Goal: Task Accomplishment & Management: Use online tool/utility

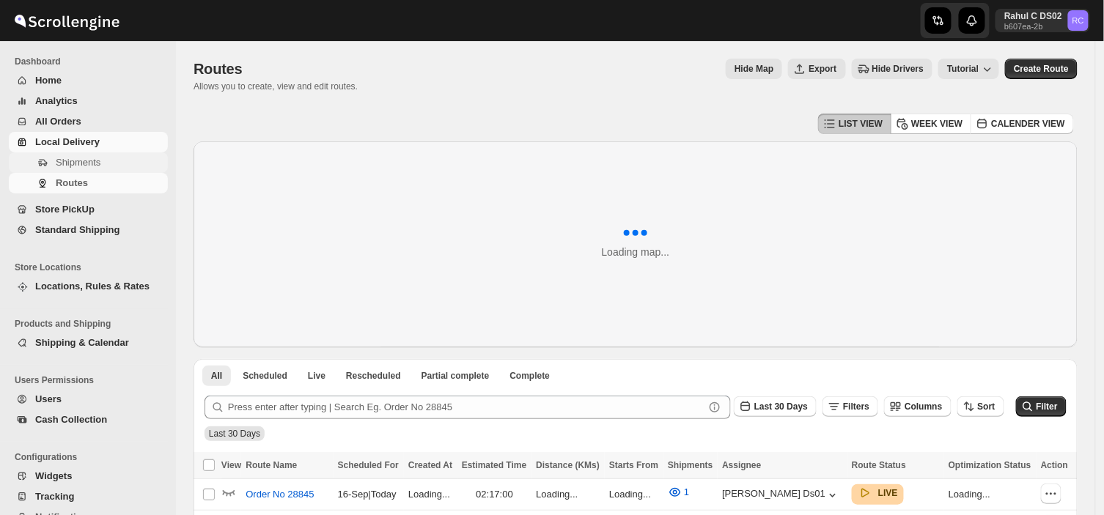
click at [97, 163] on span "Shipments" at bounding box center [78, 162] width 45 height 11
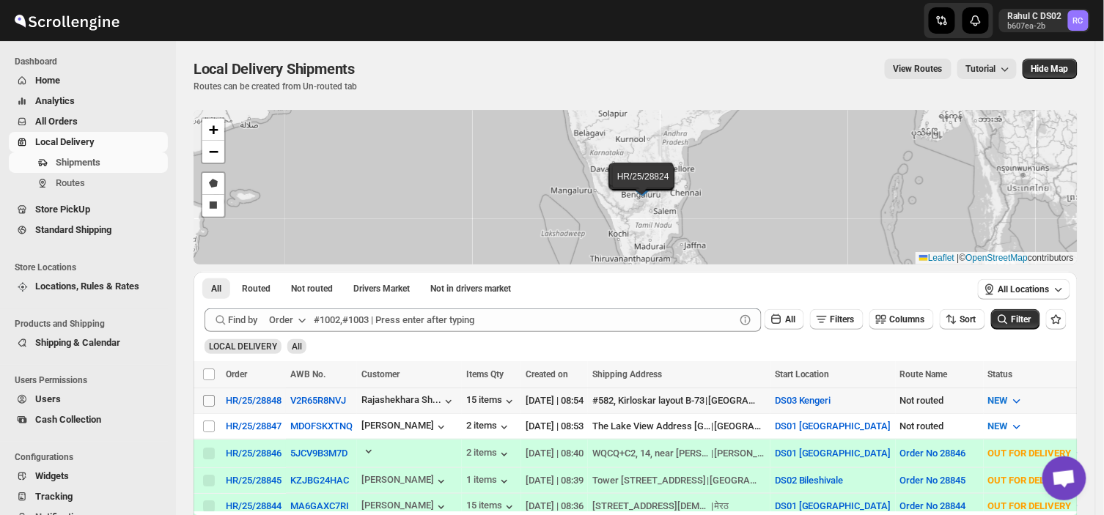
click at [207, 397] on input "Select shipment" at bounding box center [209, 401] width 12 height 12
checkbox input "true"
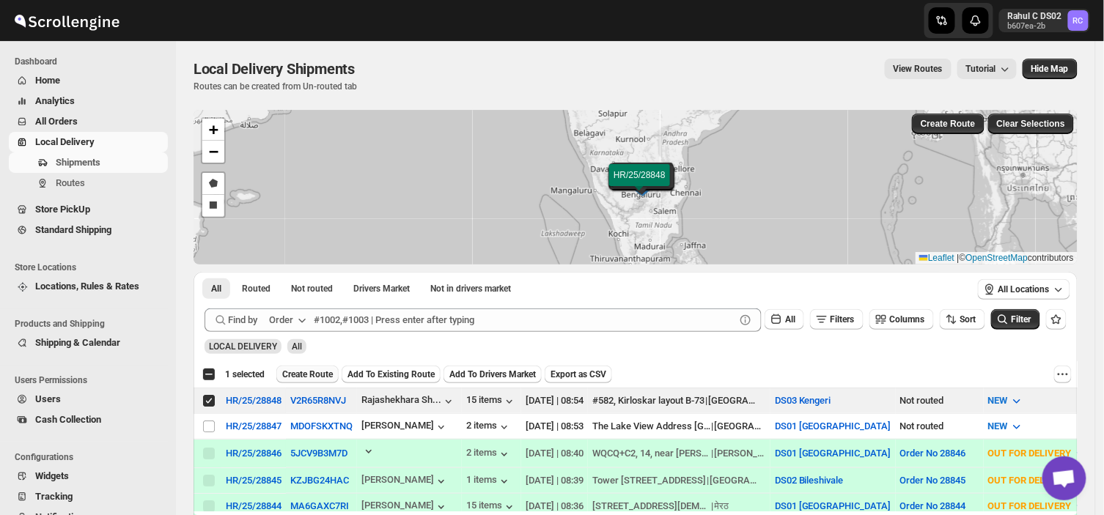
click at [311, 366] on button "Create Route" at bounding box center [307, 375] width 62 height 18
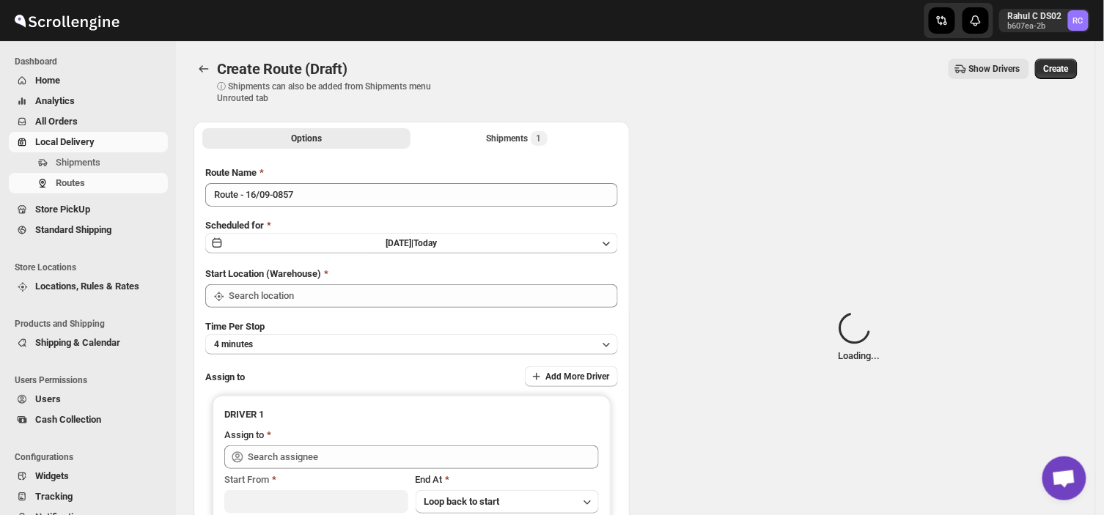
type input "DS03 Kengeri"
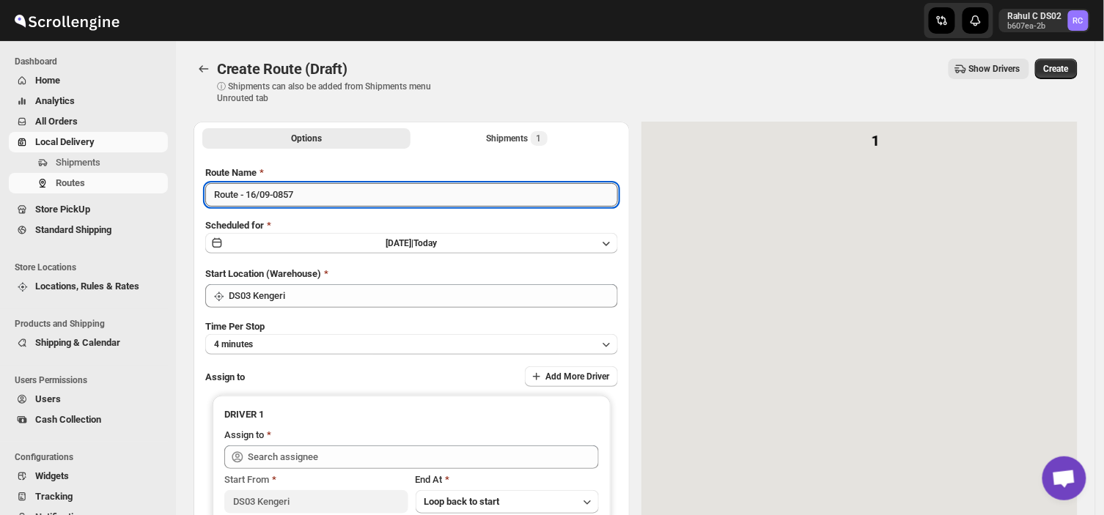
click at [308, 188] on input "Route - 16/09-0857" at bounding box center [411, 194] width 413 height 23
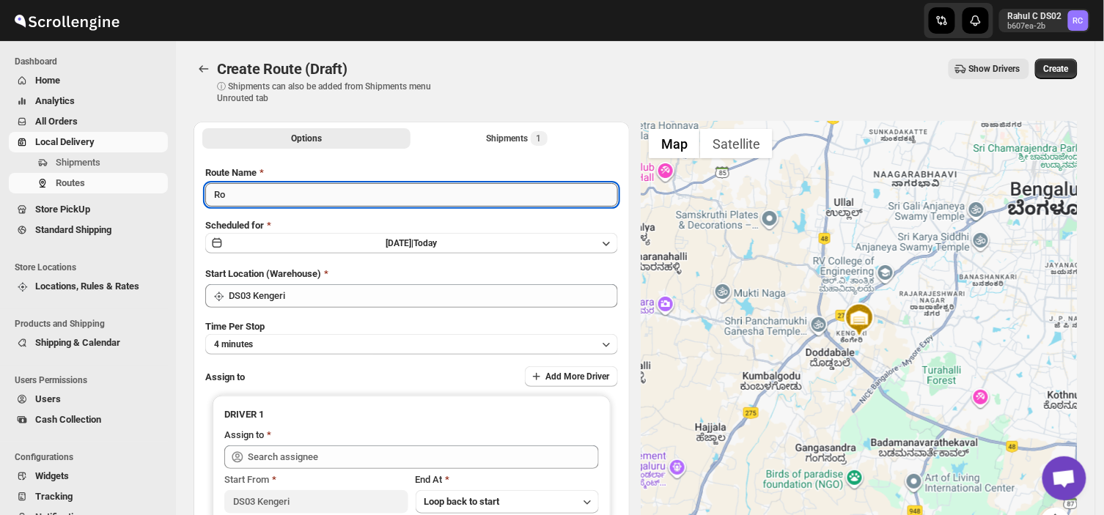
type input "R"
type input "Order no 28848"
click at [320, 342] on button "4 minutes" at bounding box center [411, 344] width 413 height 21
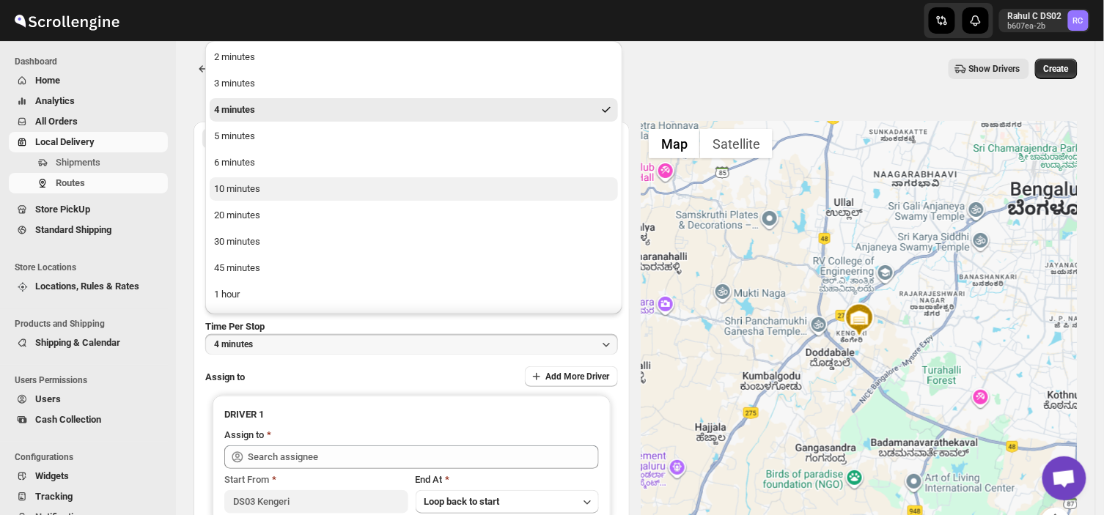
click at [246, 185] on div "10 minutes" at bounding box center [237, 189] width 46 height 15
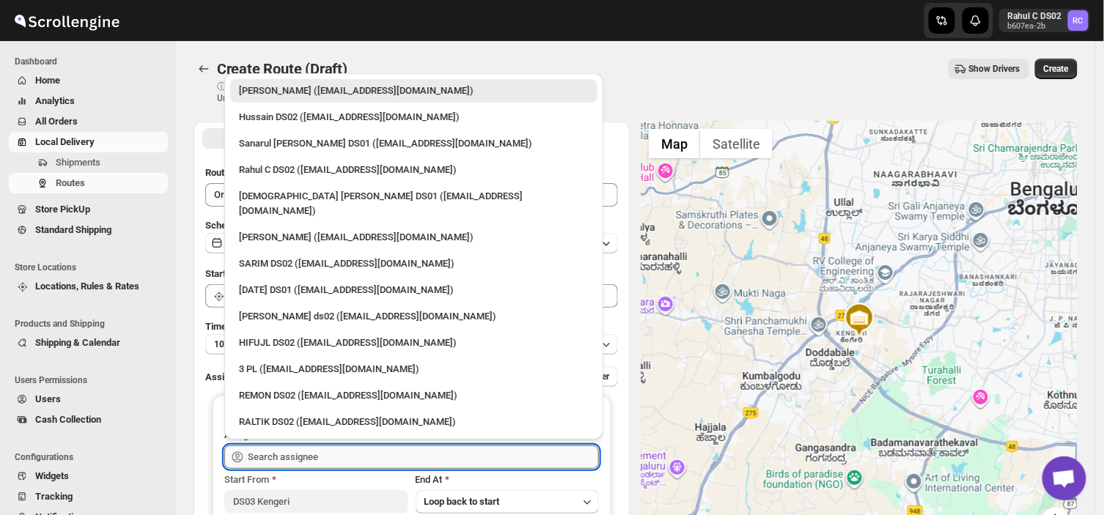
click at [331, 457] on input "text" at bounding box center [423, 457] width 351 height 23
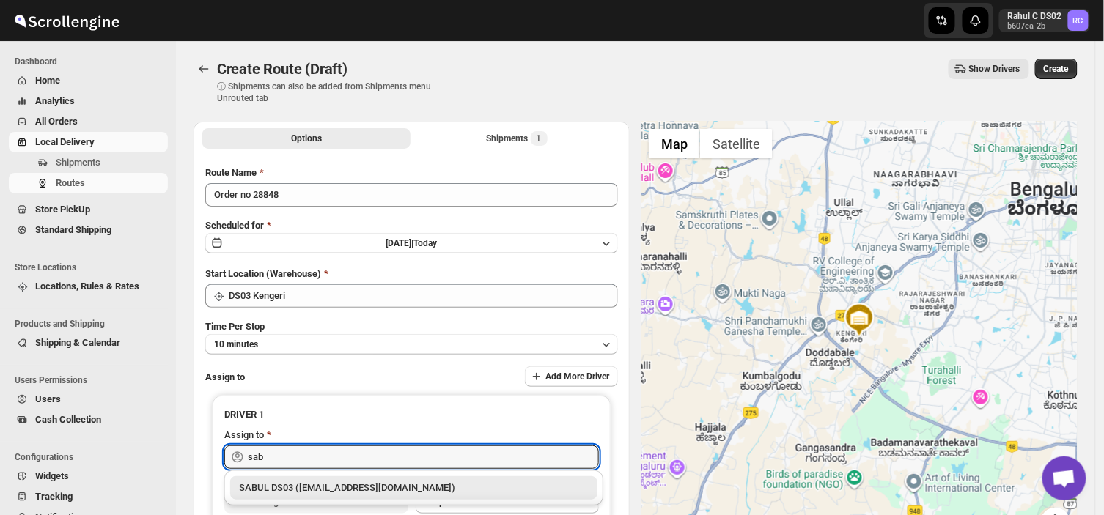
click at [327, 492] on div "SABUL DS03 ([EMAIL_ADDRESS][DOMAIN_NAME])" at bounding box center [414, 488] width 350 height 15
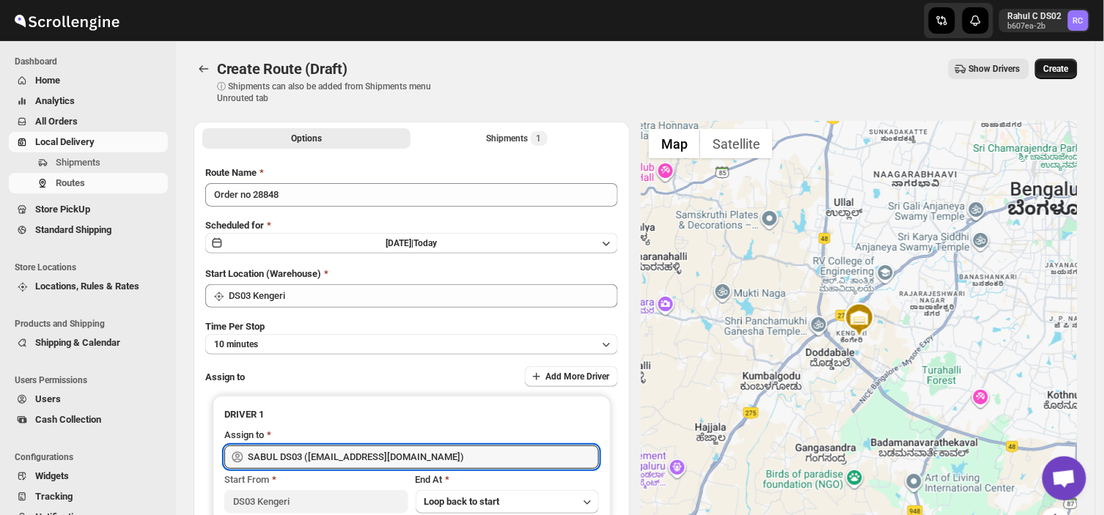
type input "SABUL DS03 ([EMAIL_ADDRESS][DOMAIN_NAME])"
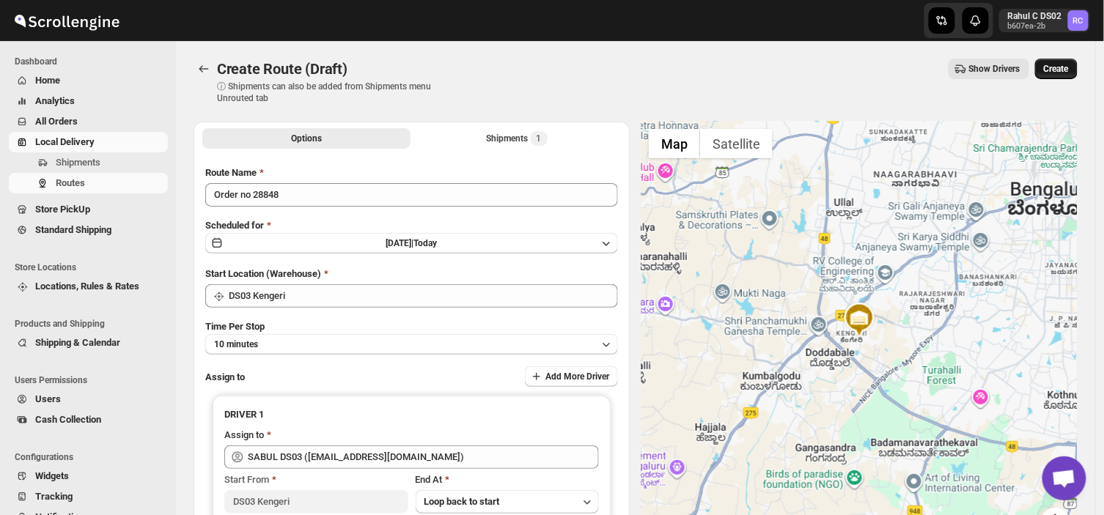
click at [1069, 69] on span "Create" at bounding box center [1056, 69] width 25 height 12
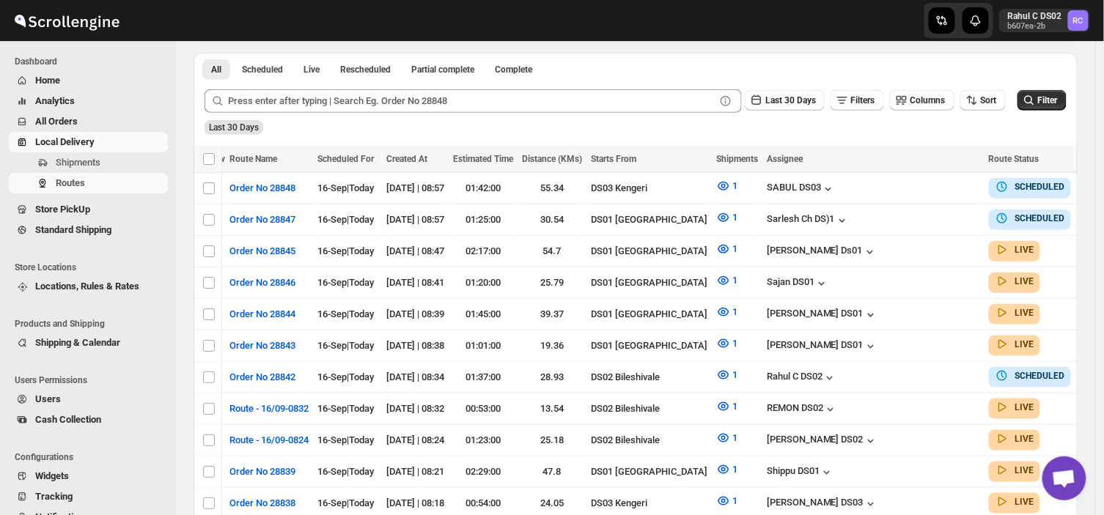
scroll to position [427, 0]
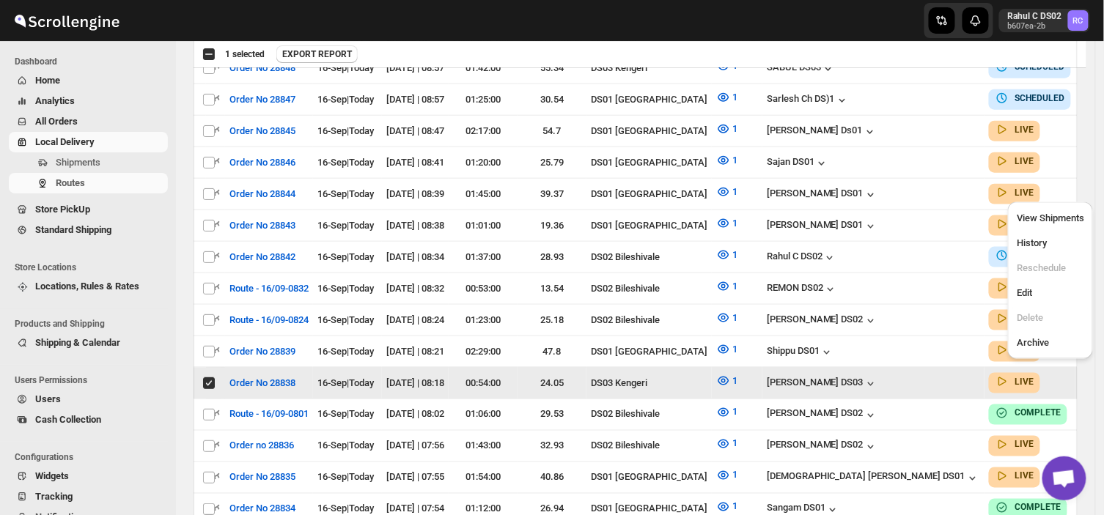
scroll to position [0, 0]
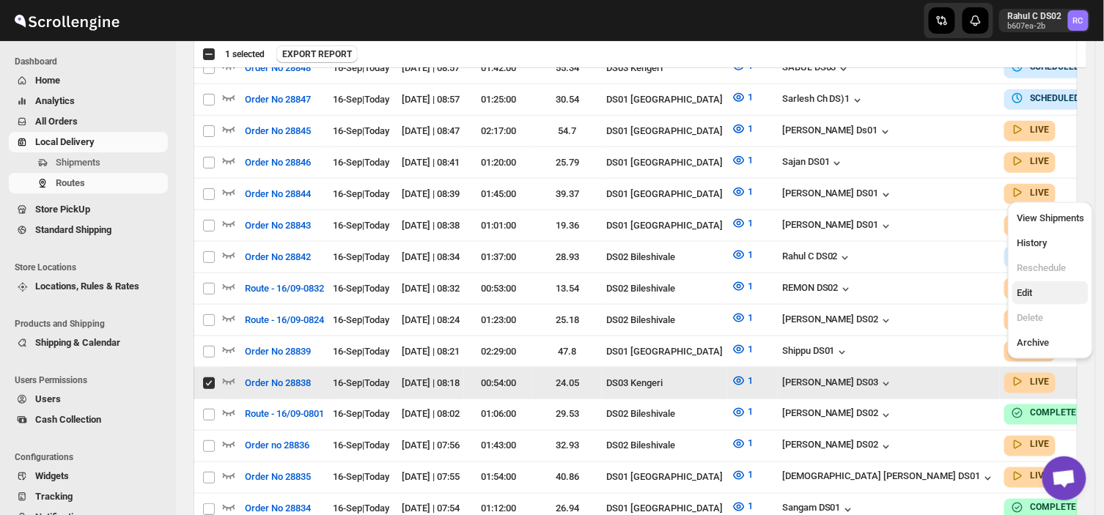
click at [1029, 291] on span "Edit" at bounding box center [1024, 292] width 15 height 11
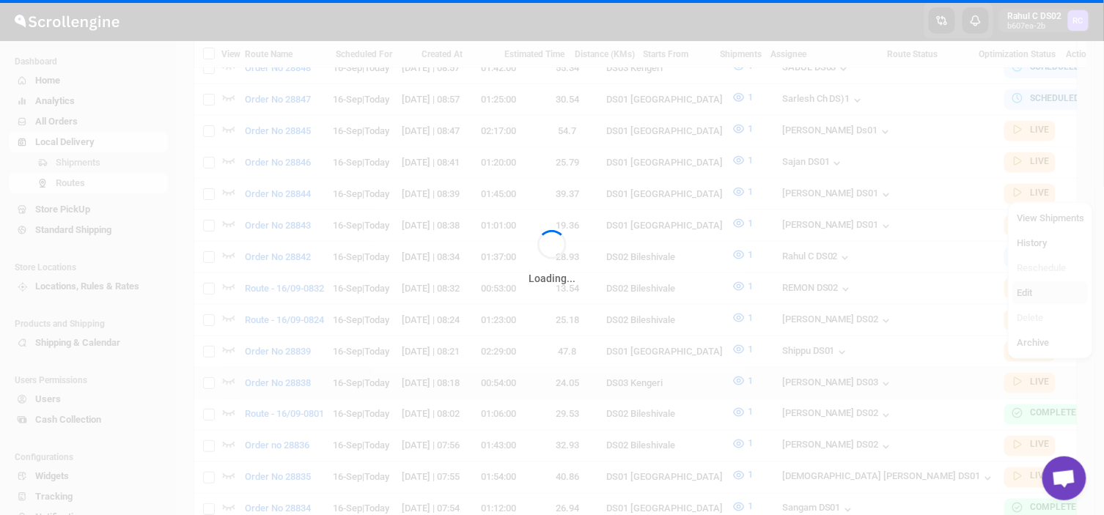
checkbox input "false"
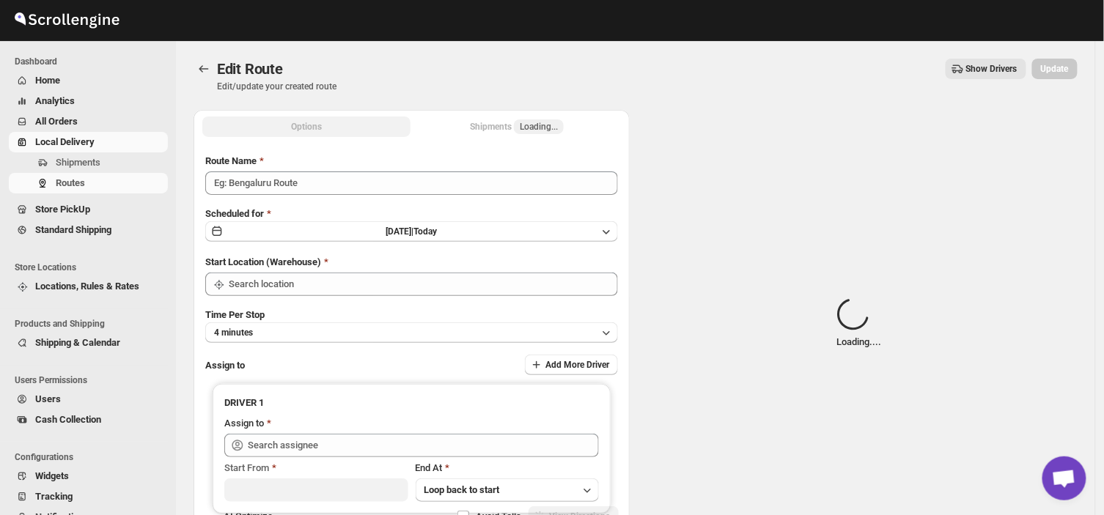
type input "Order No 28838"
type input "DS03 Kengeri"
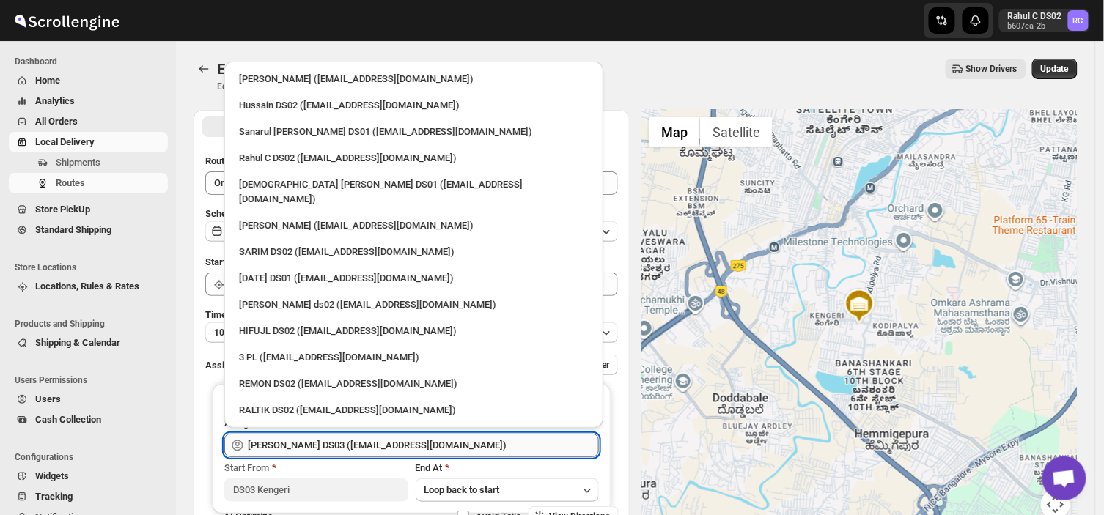
click at [457, 449] on input "[PERSON_NAME] DS03 ([EMAIL_ADDRESS][DOMAIN_NAME])" at bounding box center [423, 445] width 351 height 23
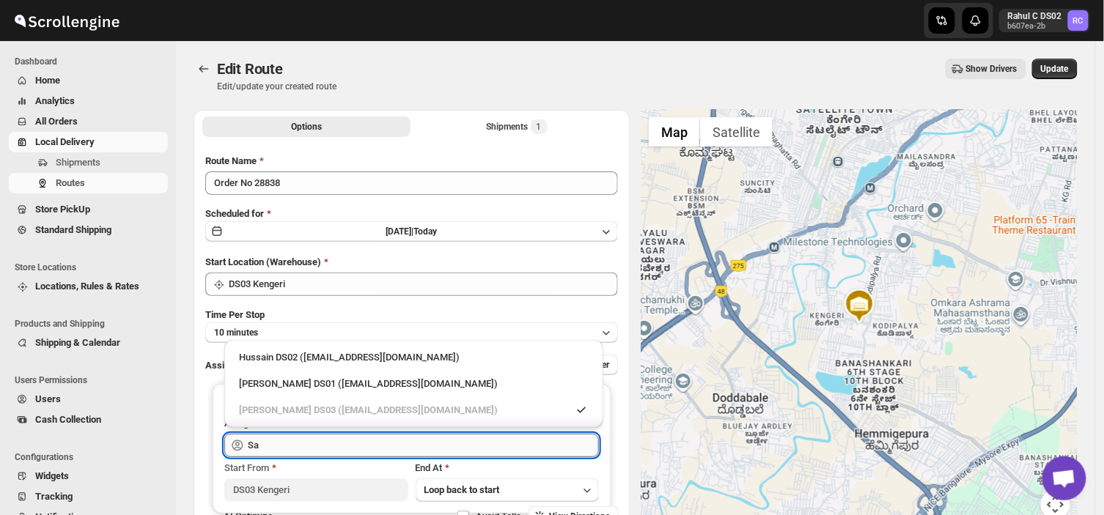
type input "S"
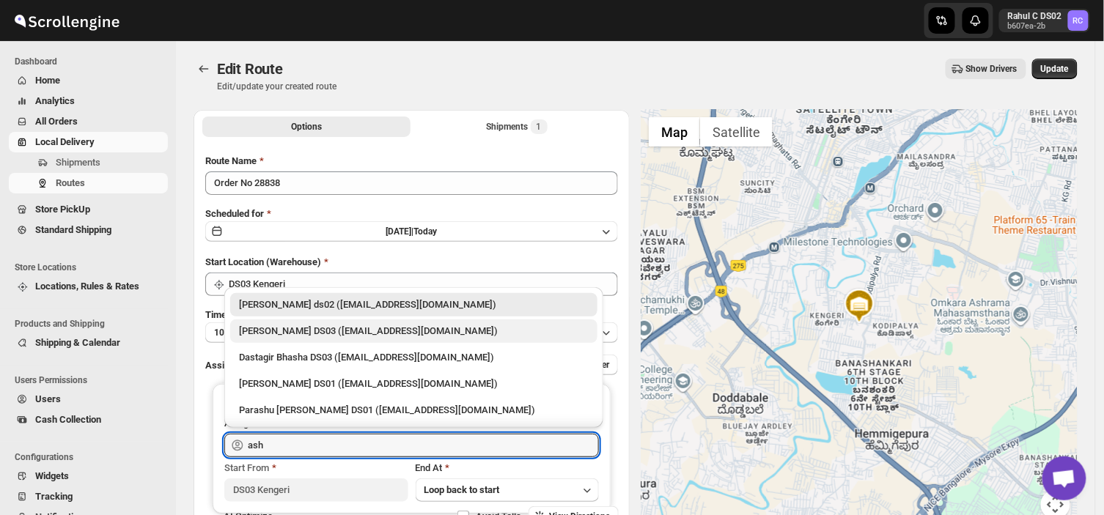
click at [342, 333] on div "[PERSON_NAME] DS03 ([EMAIL_ADDRESS][DOMAIN_NAME])" at bounding box center [414, 331] width 350 height 15
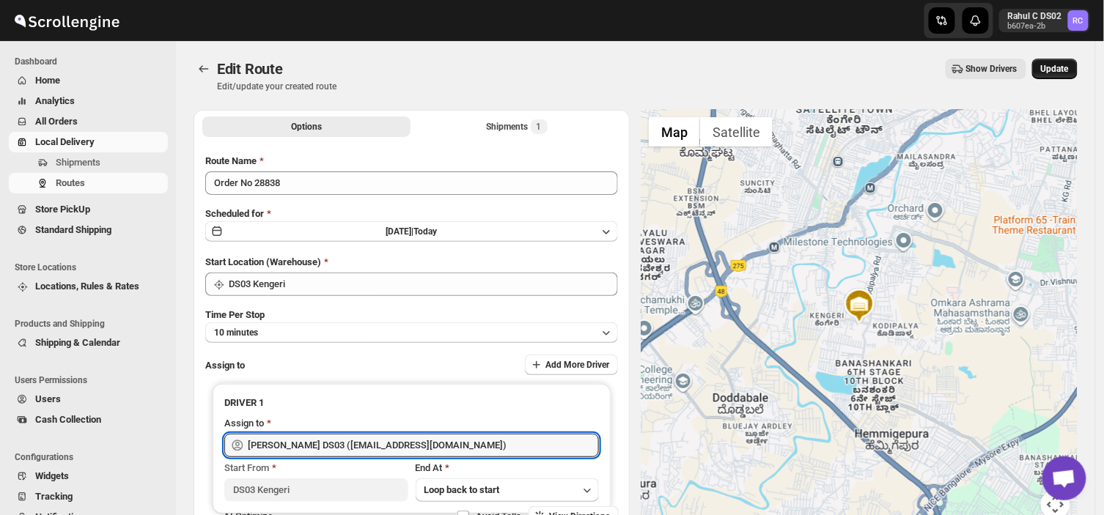
type input "[PERSON_NAME] DS03 ([EMAIL_ADDRESS][DOMAIN_NAME])"
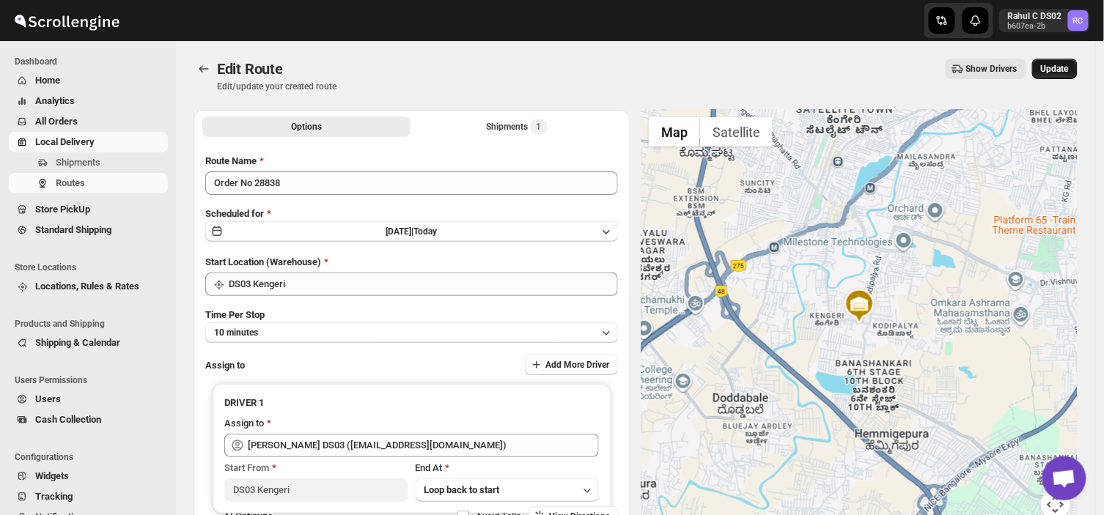
click at [1061, 62] on button "Update" at bounding box center [1054, 69] width 45 height 21
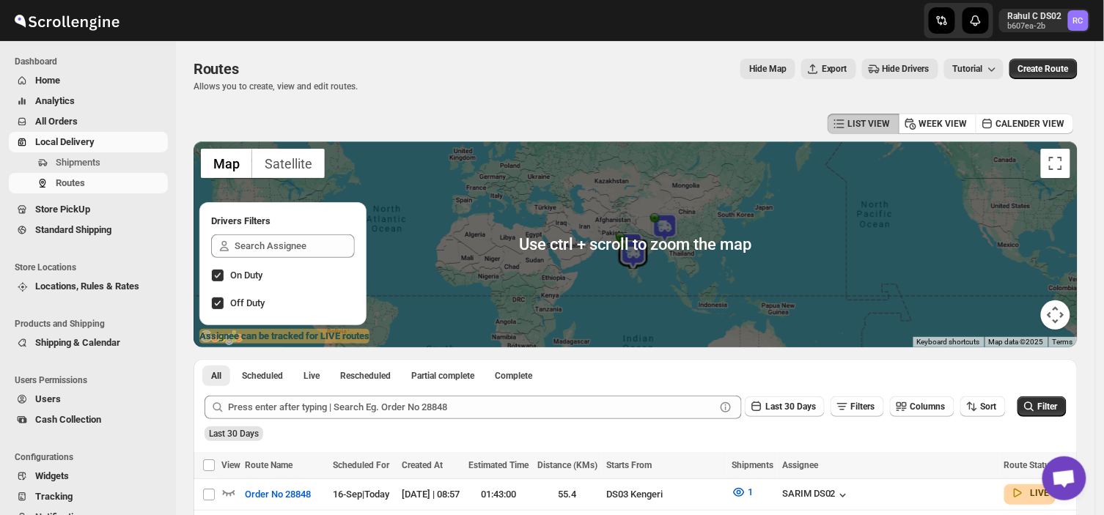
scroll to position [122, 0]
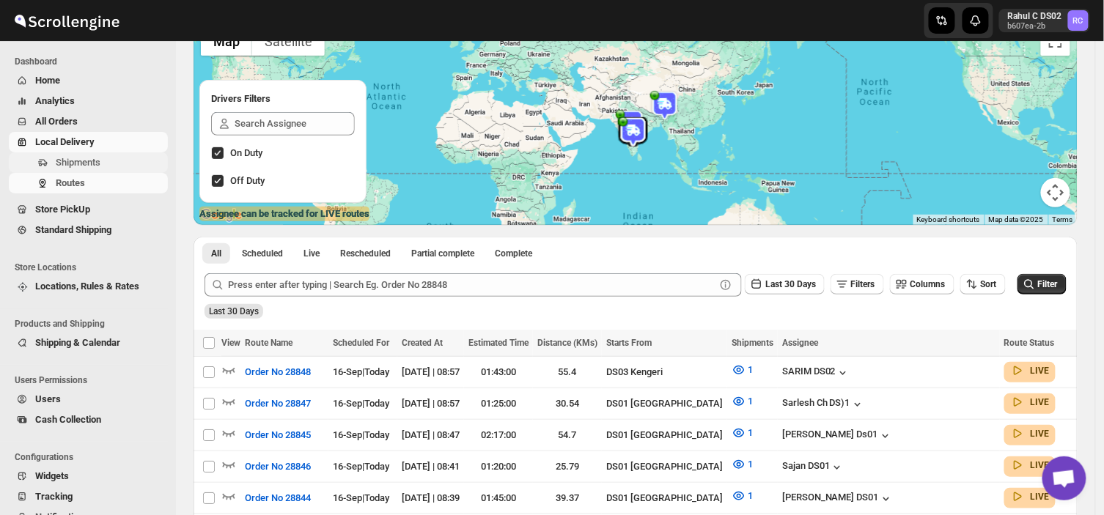
click at [110, 160] on span "Shipments" at bounding box center [110, 162] width 109 height 15
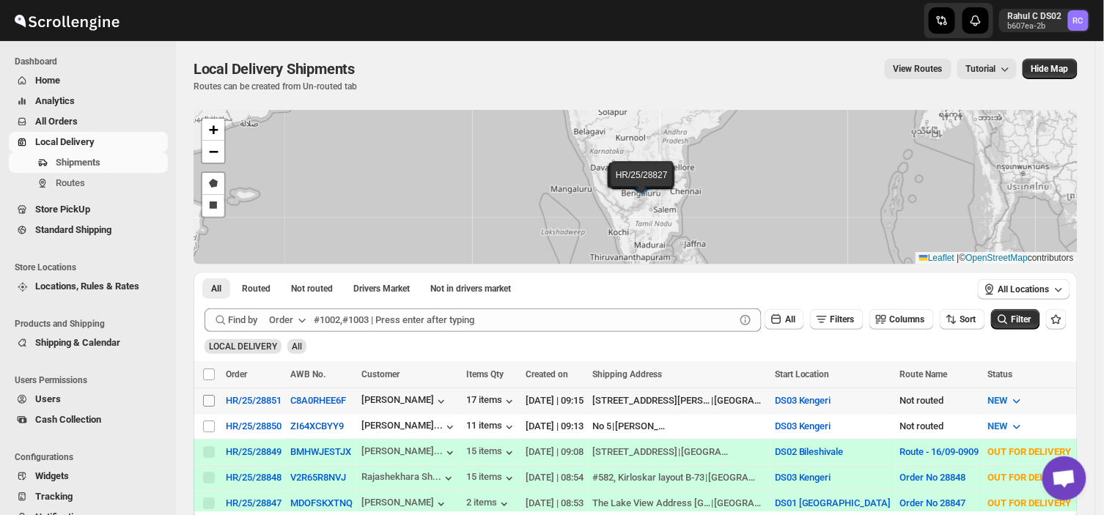
click at [203, 398] on input "Select shipment" at bounding box center [209, 401] width 12 height 12
checkbox input "true"
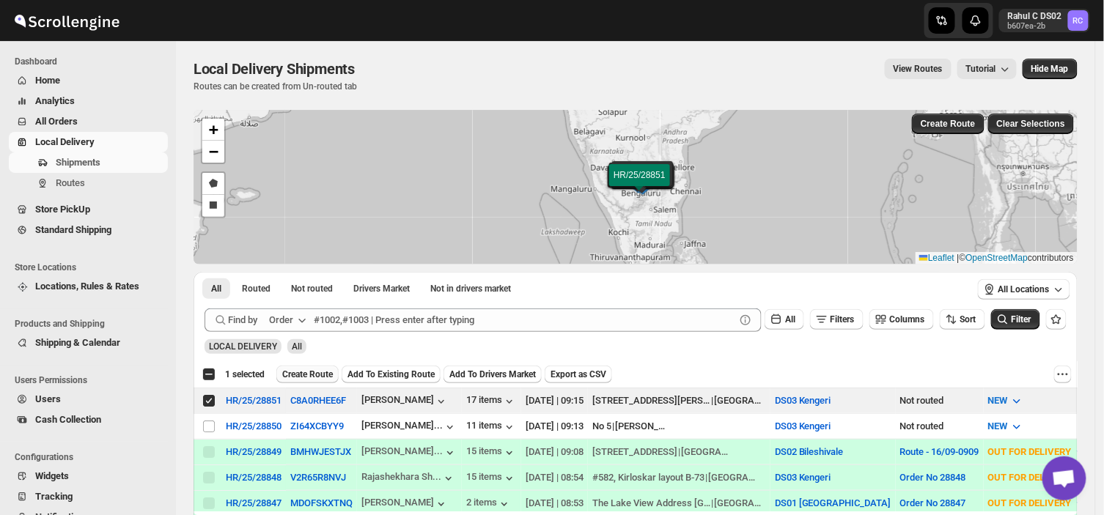
click at [308, 378] on span "Create Route" at bounding box center [307, 375] width 51 height 12
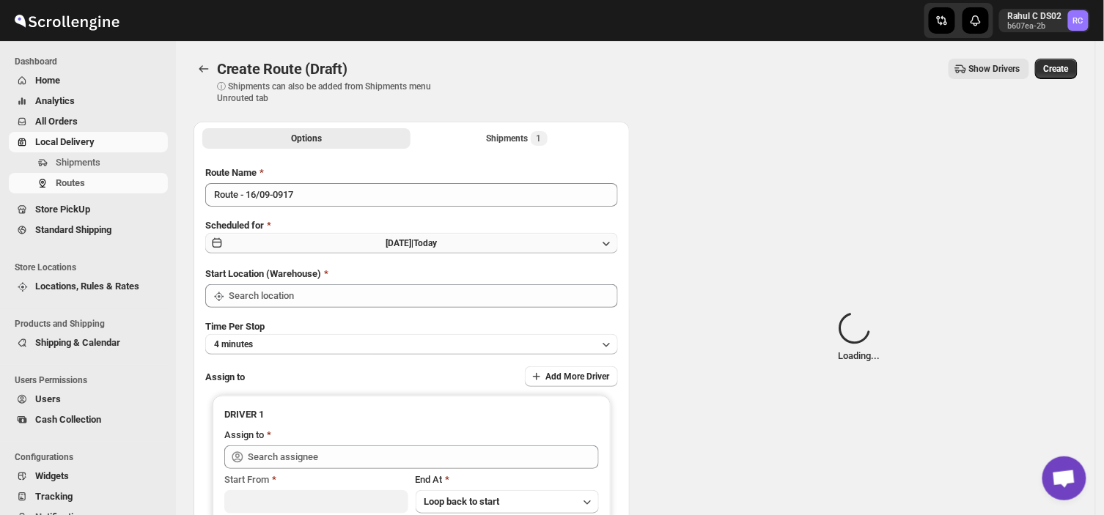
type input "DS03 Kengeri"
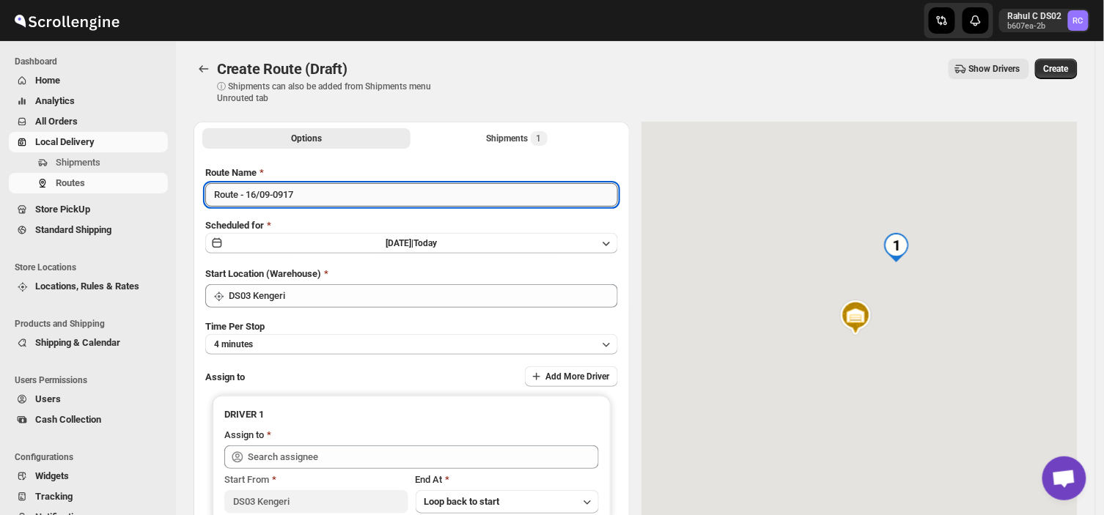
click at [313, 202] on input "Route - 16/09-0917" at bounding box center [411, 194] width 413 height 23
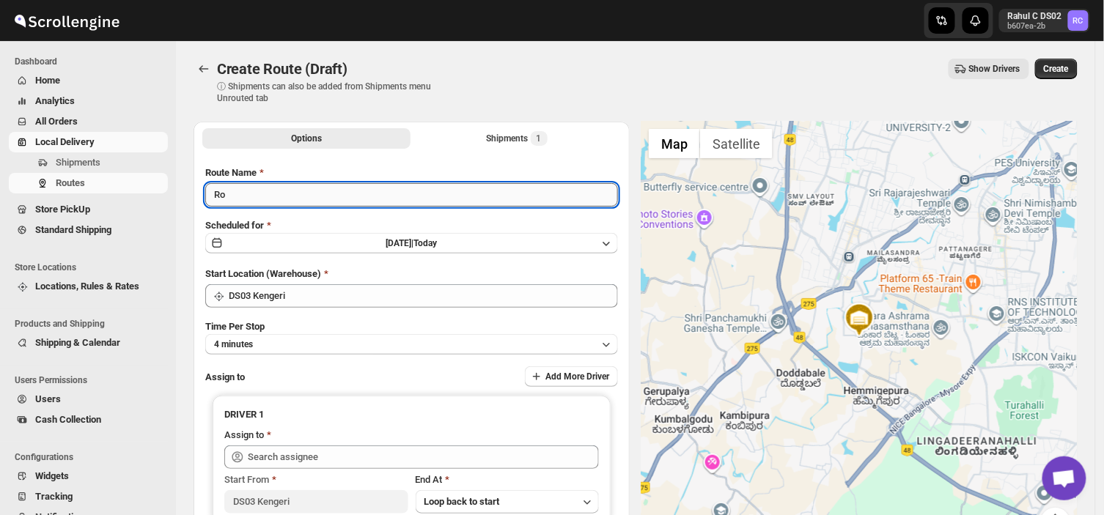
type input "R"
type input "Order no 28851"
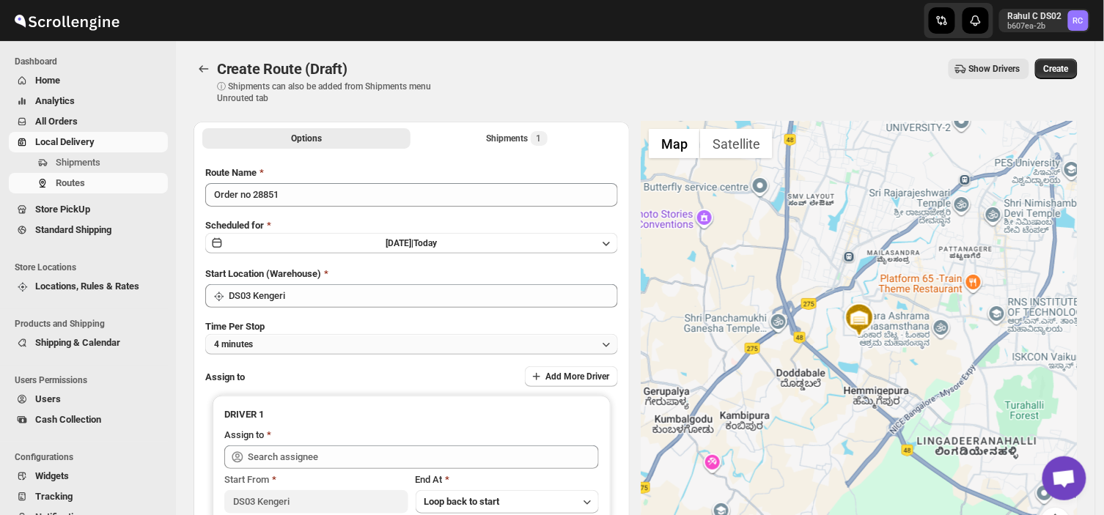
click at [298, 340] on button "4 minutes" at bounding box center [411, 344] width 413 height 21
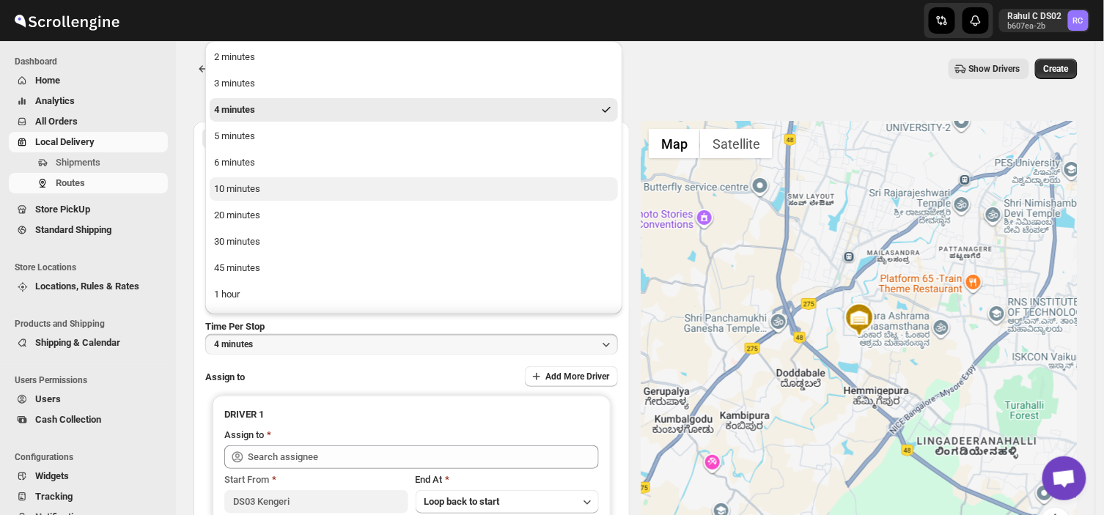
click at [247, 183] on div "10 minutes" at bounding box center [237, 189] width 46 height 15
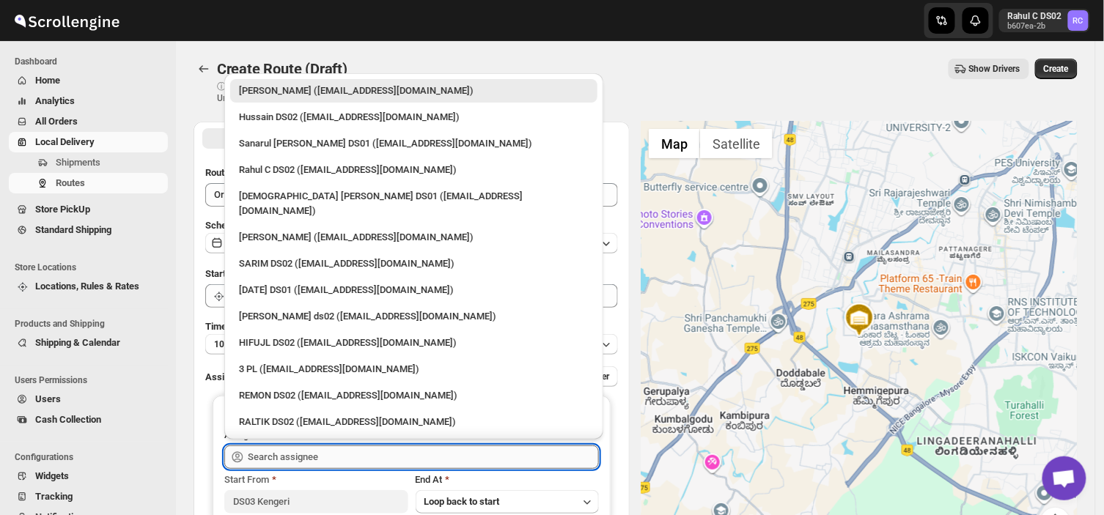
click at [345, 456] on input "text" at bounding box center [423, 457] width 351 height 23
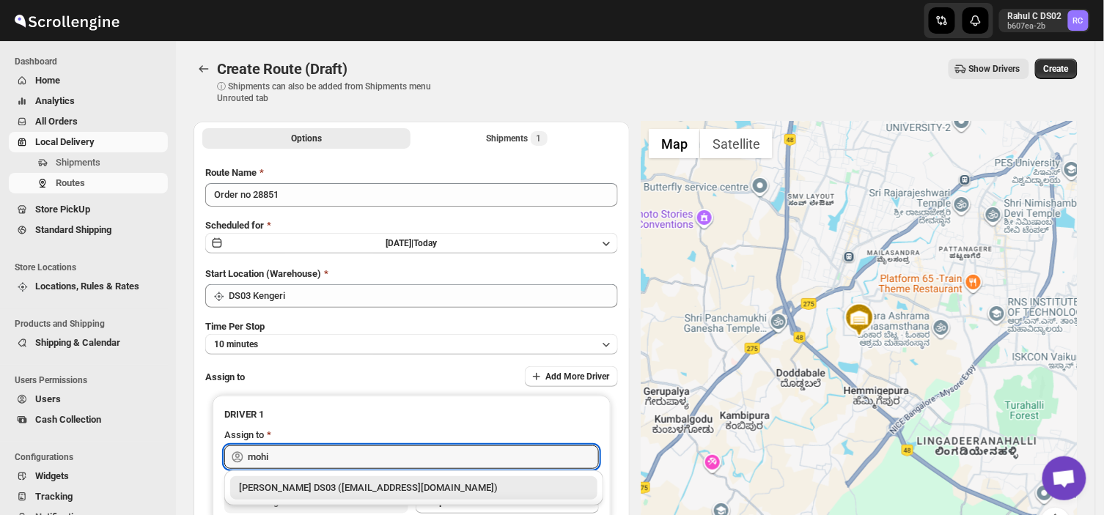
click at [339, 487] on div "[PERSON_NAME] DS03 ([EMAIL_ADDRESS][DOMAIN_NAME])" at bounding box center [414, 488] width 350 height 15
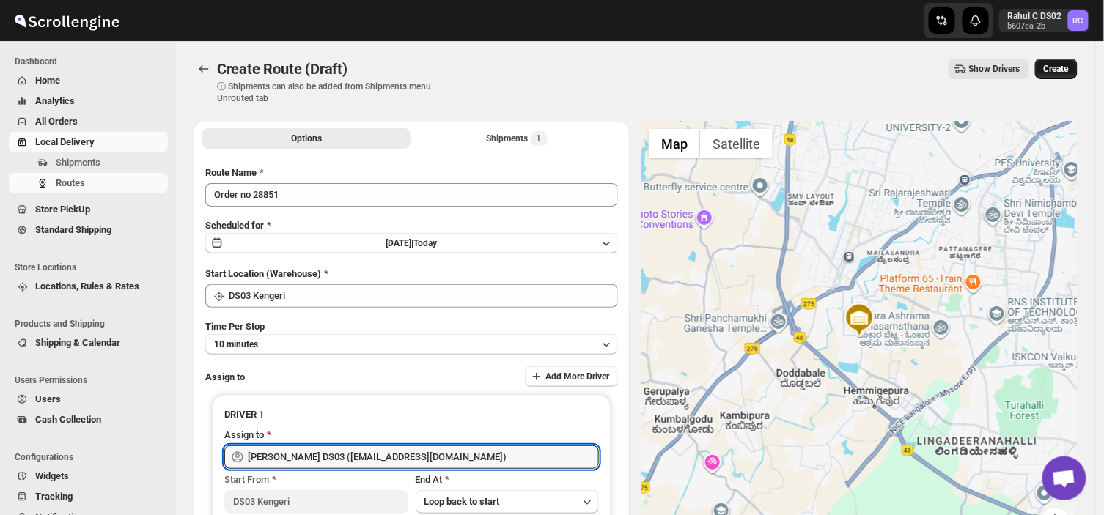
type input "[PERSON_NAME] DS03 ([EMAIL_ADDRESS][DOMAIN_NAME])"
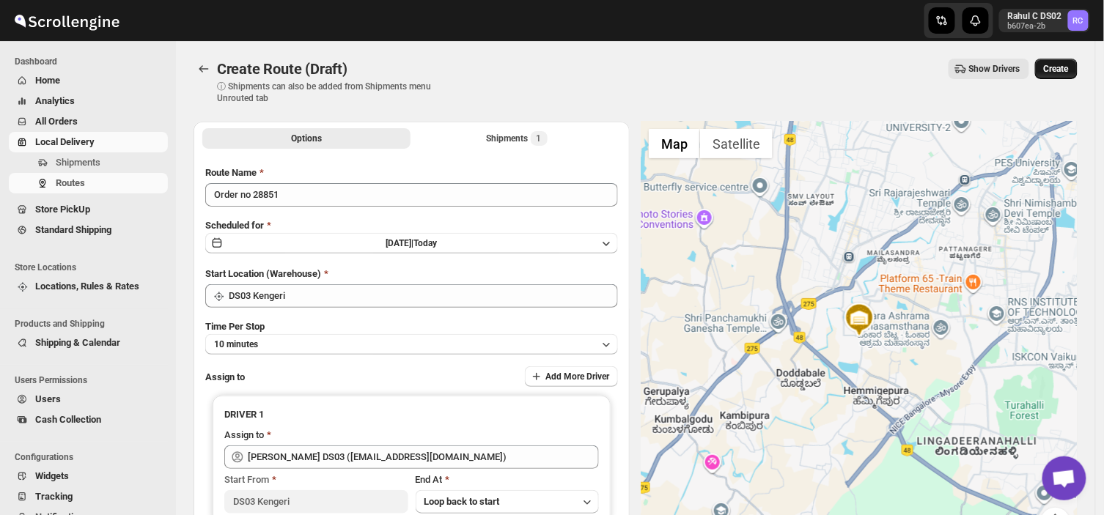
click at [1064, 63] on span "Create" at bounding box center [1056, 69] width 25 height 12
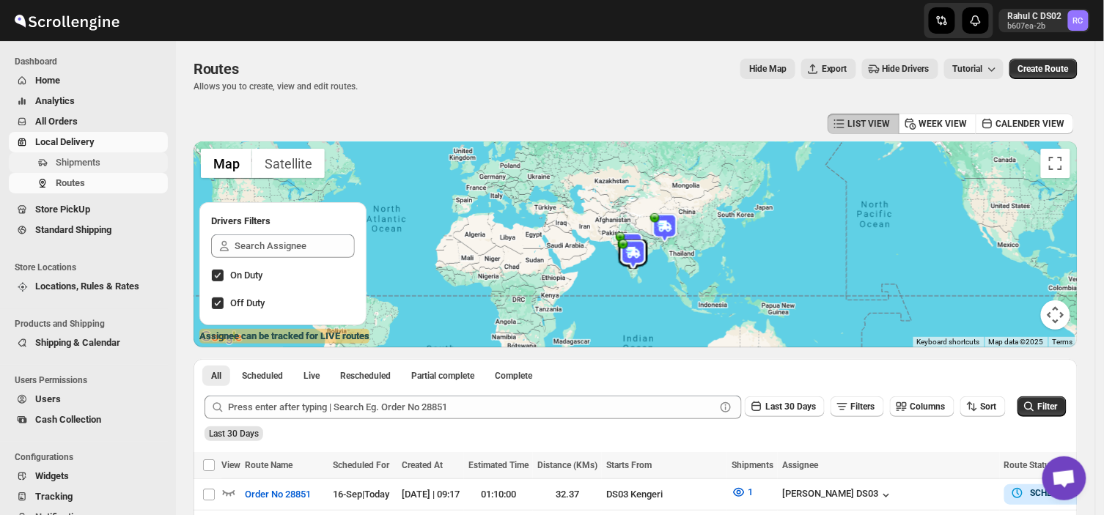
click at [106, 164] on span "Shipments" at bounding box center [110, 162] width 109 height 15
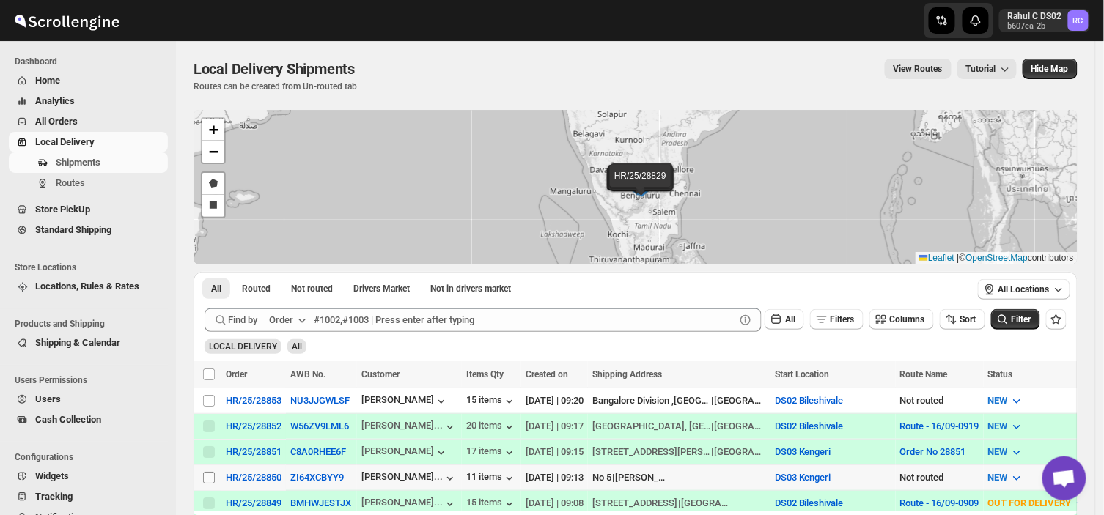
click at [208, 473] on input "Select shipment" at bounding box center [209, 478] width 12 height 12
checkbox input "true"
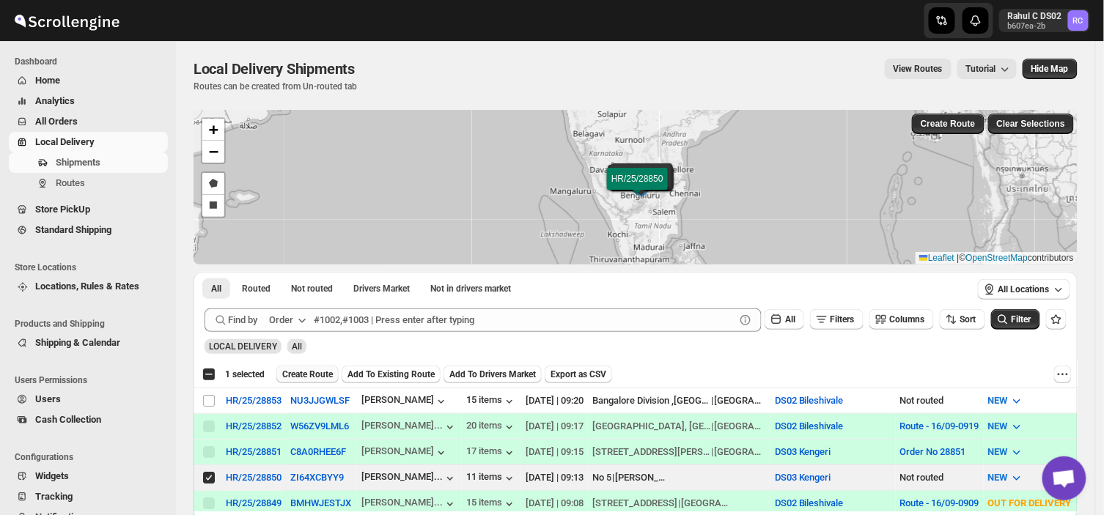
click at [311, 367] on button "Create Route" at bounding box center [307, 375] width 62 height 18
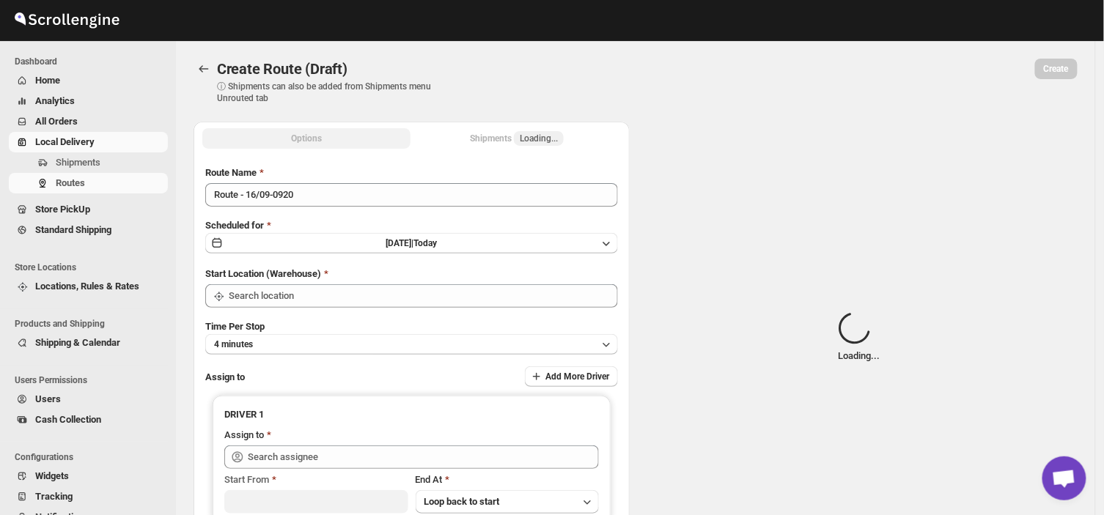
type input "Route - 16/09-0920"
type input "DS03 Kengeri"
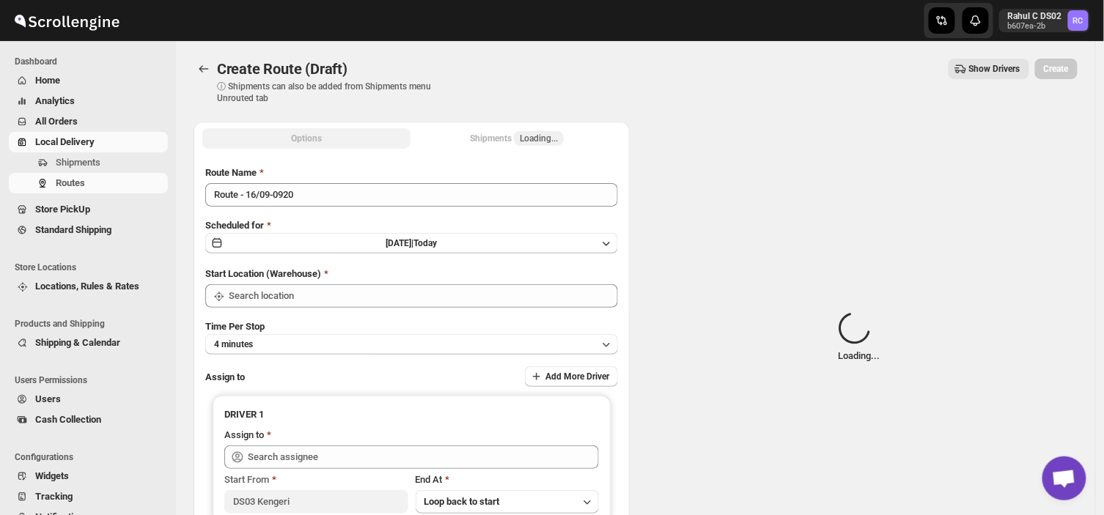
type input "DS03 Kengeri"
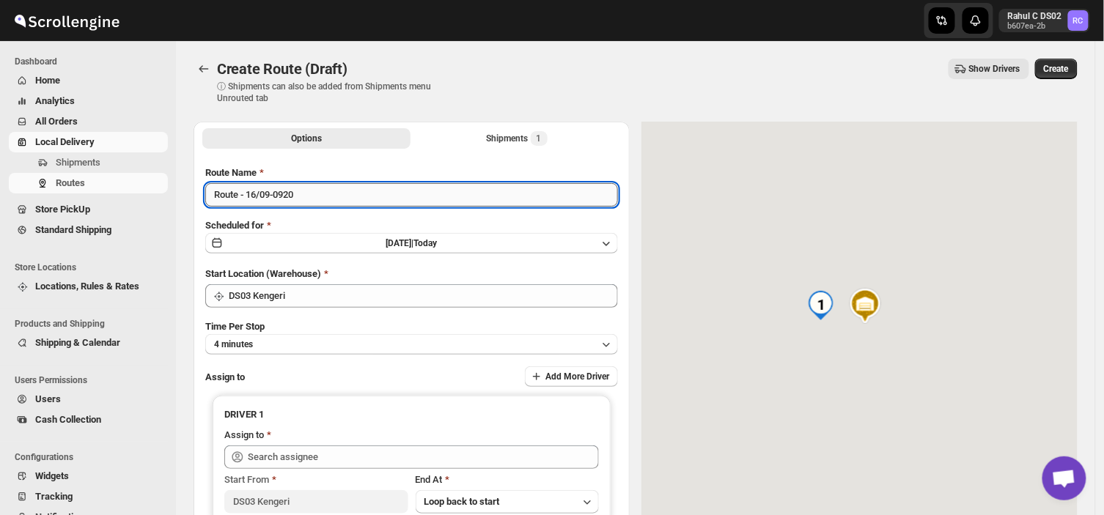
click at [306, 199] on input "Route - 16/09-0920" at bounding box center [411, 194] width 413 height 23
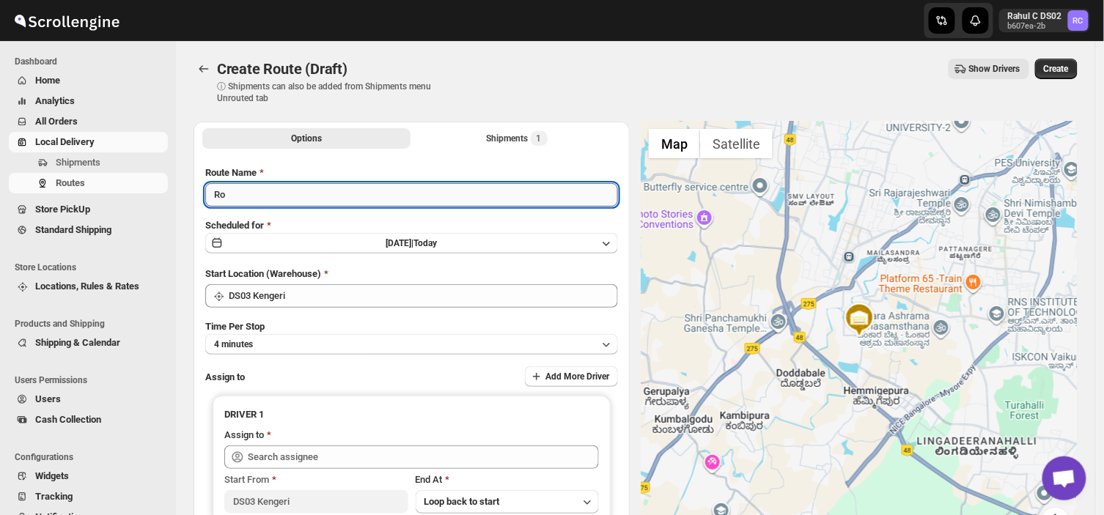
type input "R"
click at [306, 199] on input "Route Name" at bounding box center [411, 194] width 413 height 23
click at [273, 196] on input "Order no" at bounding box center [411, 194] width 413 height 23
type input "Order no 28850"
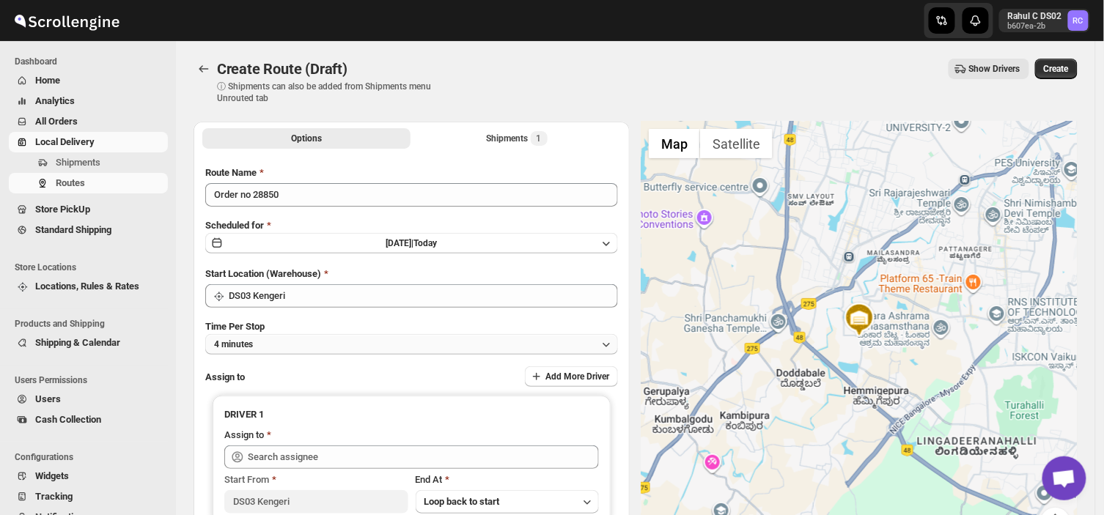
click at [280, 343] on button "4 minutes" at bounding box center [411, 344] width 413 height 21
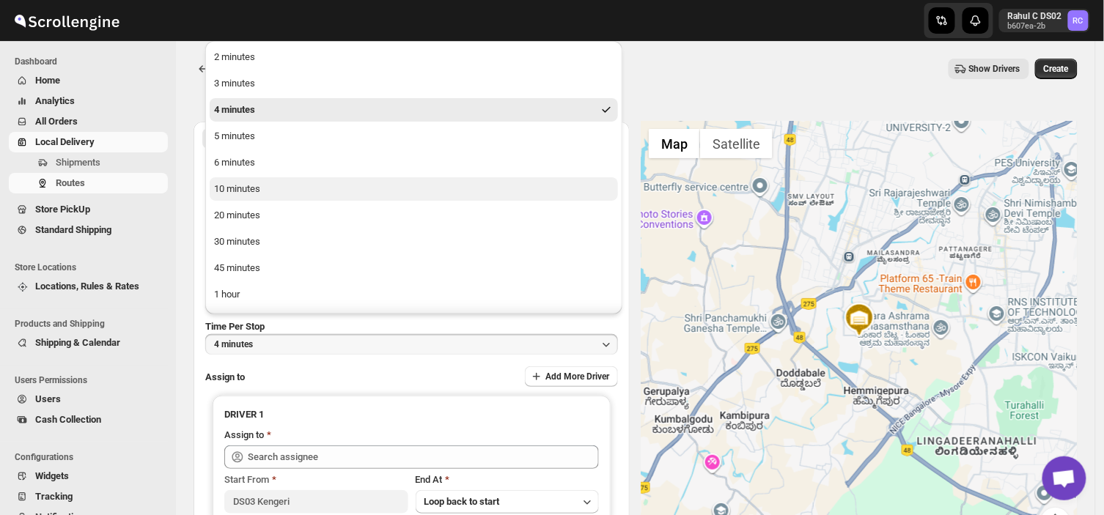
click at [280, 191] on button "10 minutes" at bounding box center [414, 188] width 408 height 23
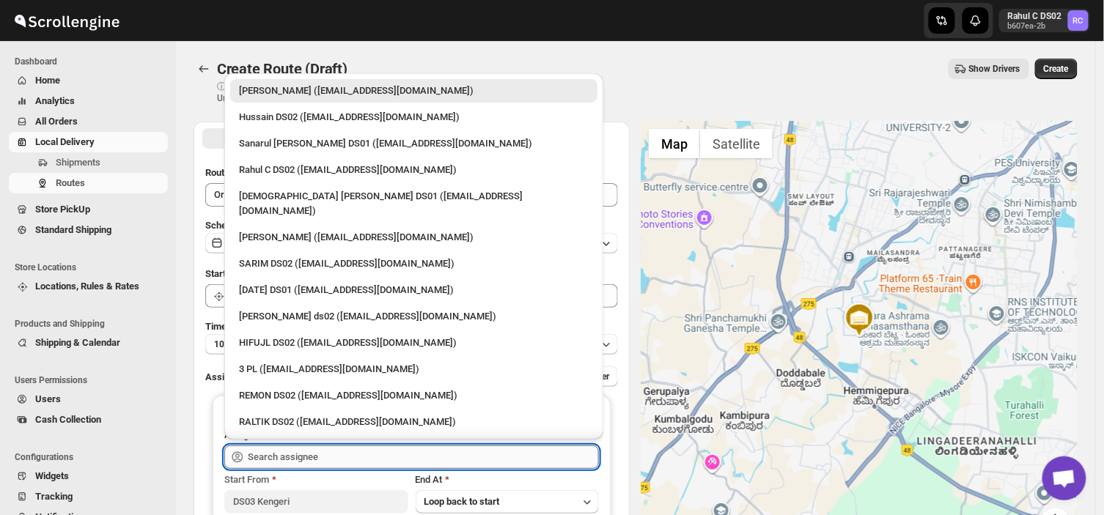
click at [334, 458] on input "text" at bounding box center [423, 457] width 351 height 23
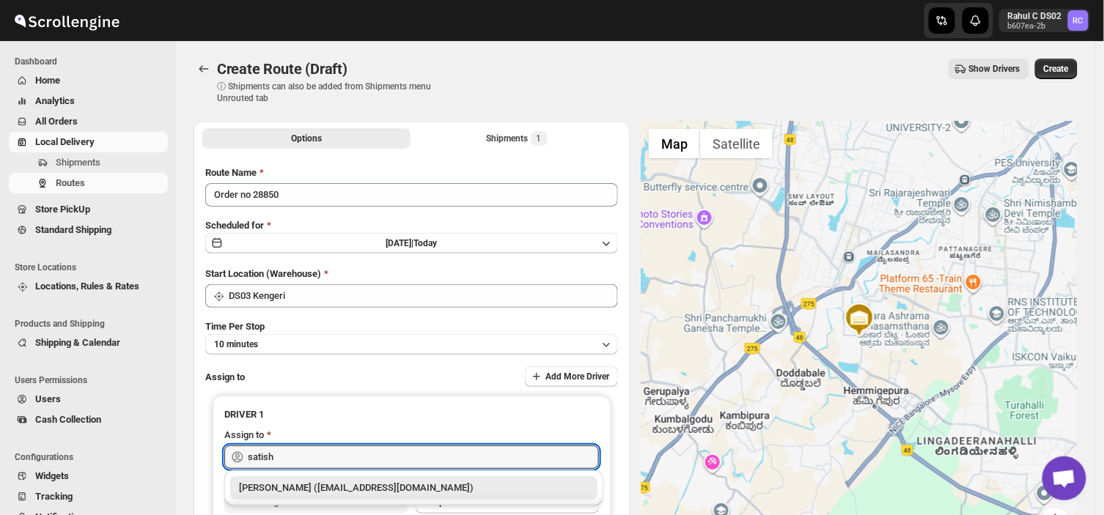
click at [413, 487] on div "[PERSON_NAME] ([EMAIL_ADDRESS][DOMAIN_NAME])" at bounding box center [414, 488] width 350 height 15
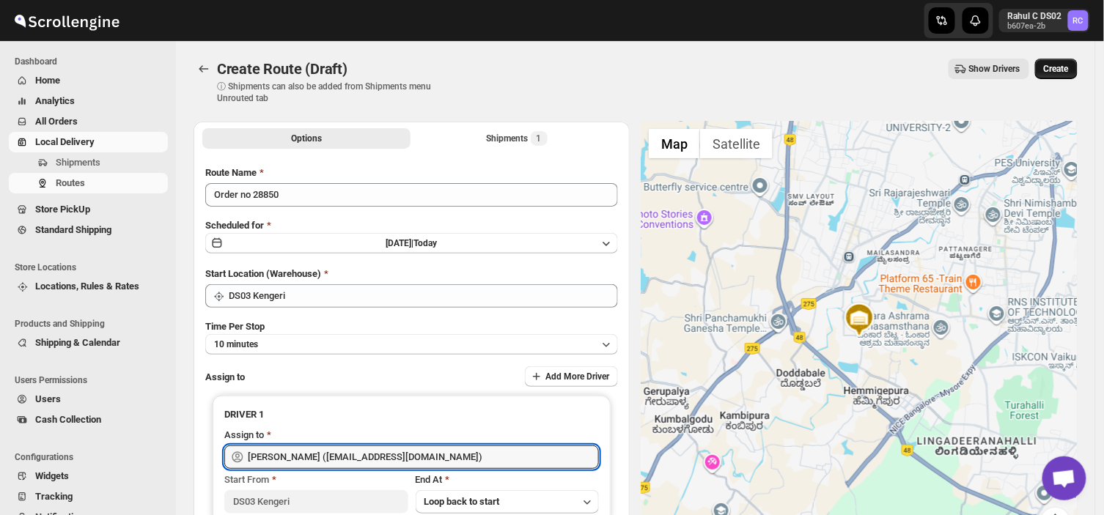
type input "[PERSON_NAME] ([EMAIL_ADDRESS][DOMAIN_NAME])"
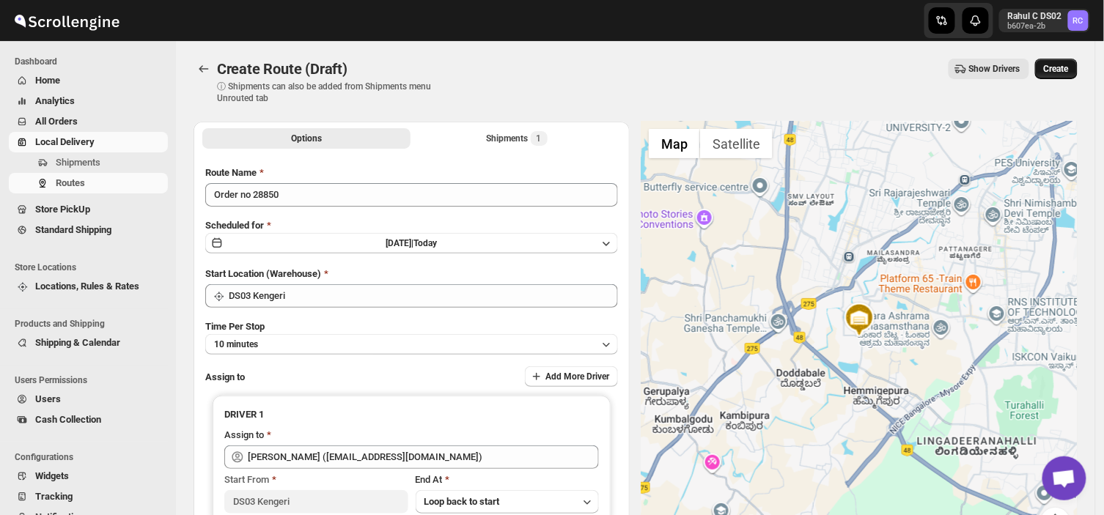
click at [1065, 72] on span "Create" at bounding box center [1056, 69] width 25 height 12
